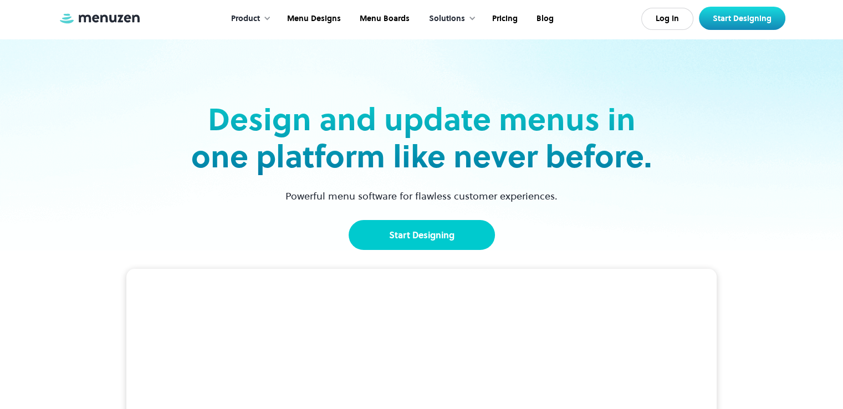
click at [407, 240] on link "Start Designing" at bounding box center [421, 235] width 146 height 30
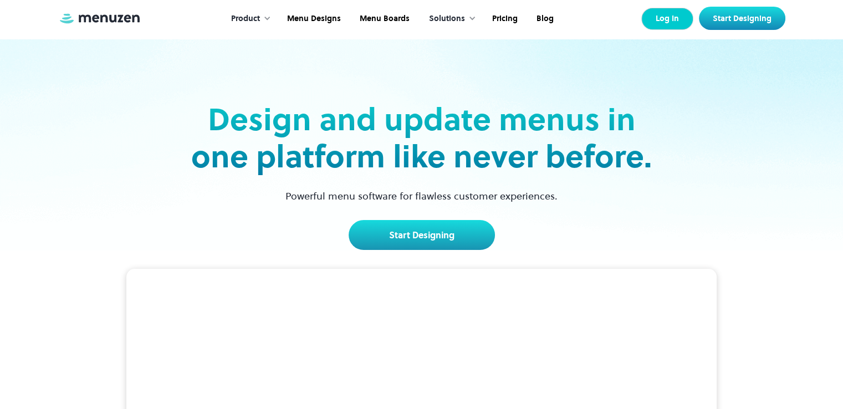
click at [656, 20] on link "Log In" at bounding box center [667, 19] width 52 height 22
